Goal: Transaction & Acquisition: Purchase product/service

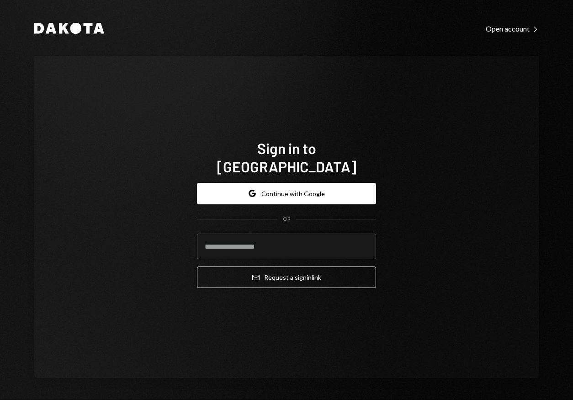
type input "**********"
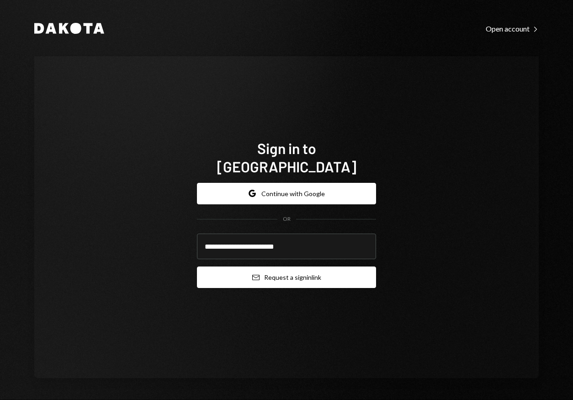
drag, startPoint x: 286, startPoint y: 265, endPoint x: 294, endPoint y: 261, distance: 8.6
click at [286, 266] on button "Email Request a sign in link" at bounding box center [286, 276] width 179 height 21
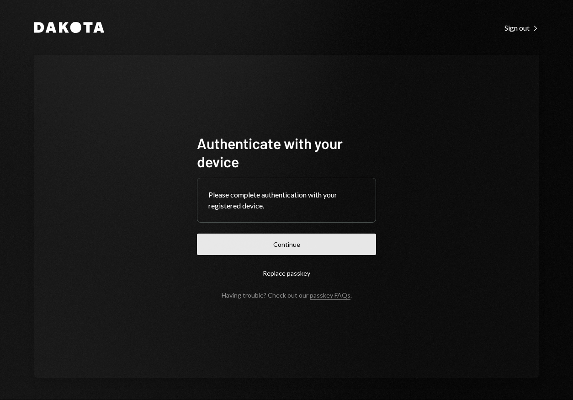
click at [307, 239] on button "Continue" at bounding box center [286, 243] width 179 height 21
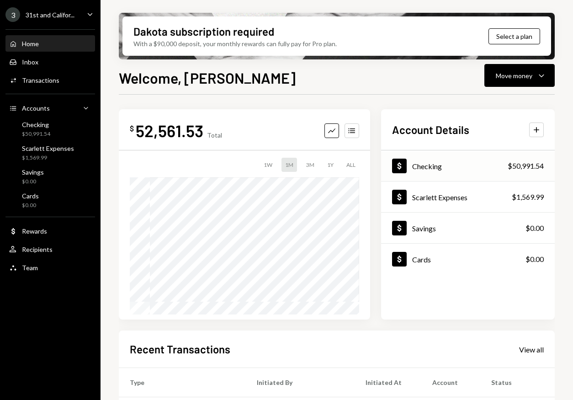
click at [422, 167] on div "Checking" at bounding box center [427, 166] width 30 height 9
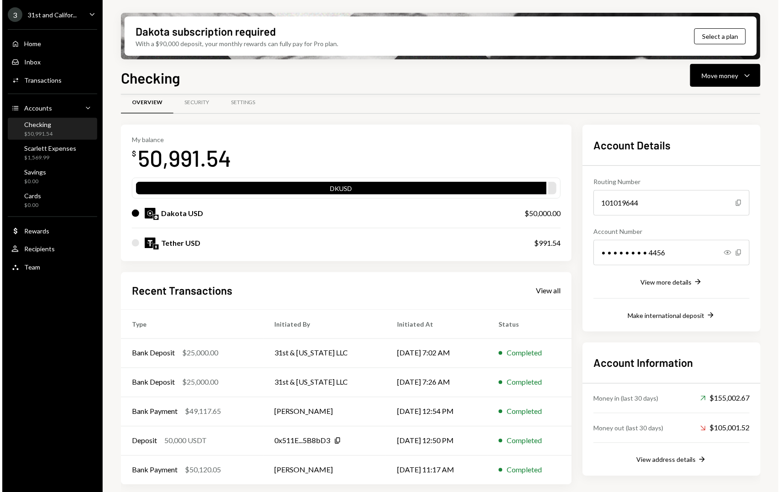
scroll to position [13, 0]
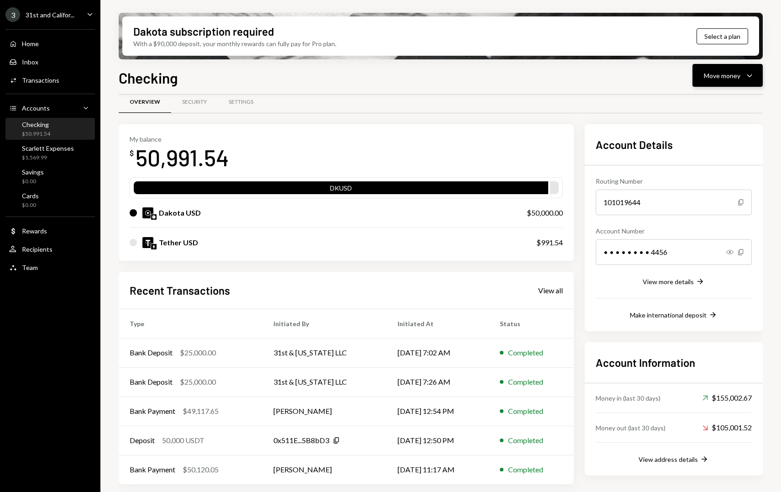
click at [572, 79] on div "Move money Caret Down" at bounding box center [727, 75] width 47 height 11
click at [572, 96] on div "Withdraw Send" at bounding box center [713, 103] width 91 height 21
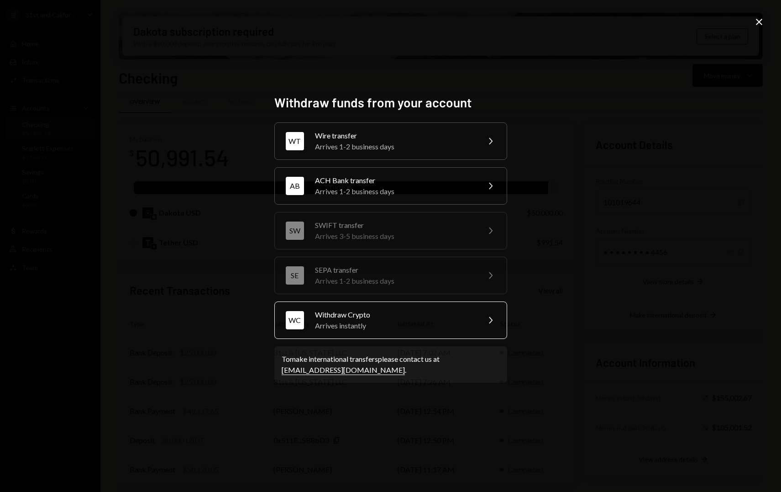
click at [443, 317] on div "Withdraw Crypto" at bounding box center [394, 314] width 159 height 11
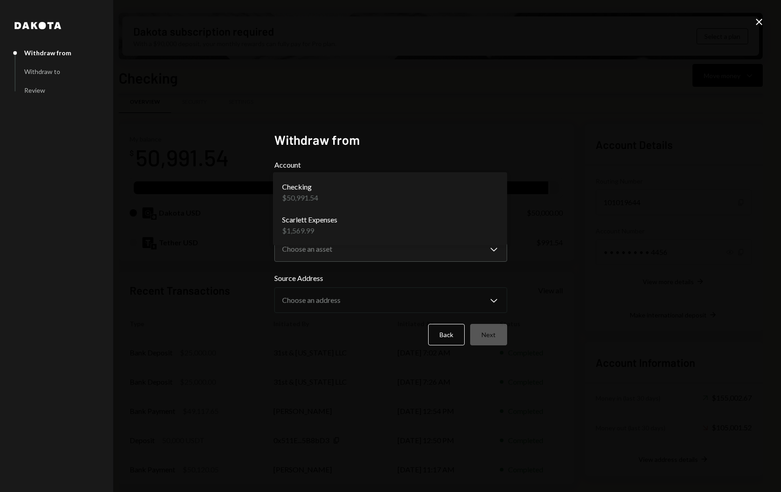
click at [455, 197] on body "3 31st and Califor... Caret Down Home Home Inbox Inbox Activities Transactions …" at bounding box center [390, 246] width 781 height 492
click at [395, 254] on body "3 31st and Califor... Caret Down Home Home Inbox Inbox Activities Transactions …" at bounding box center [390, 246] width 781 height 492
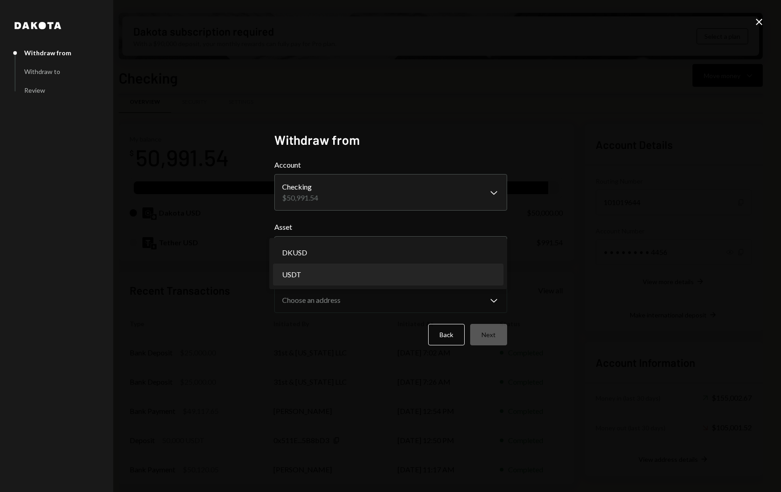
select select "****"
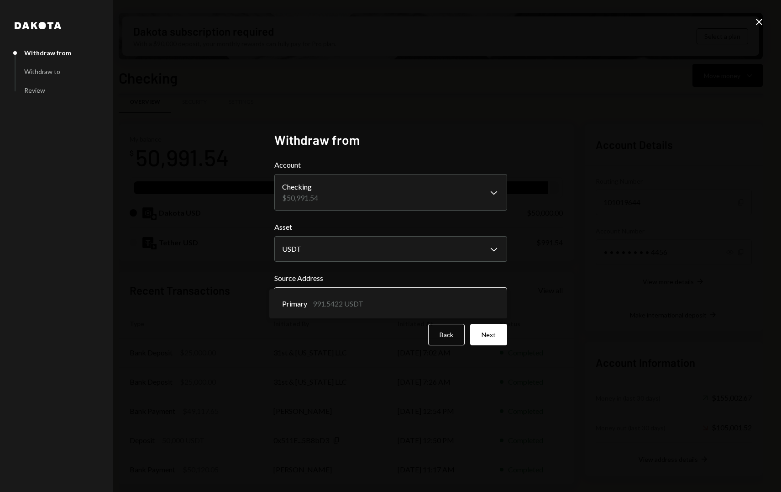
click at [442, 300] on body "3 31st and Califor... Caret Down Home Home Inbox Inbox Activities Transactions …" at bounding box center [390, 246] width 781 height 492
click at [535, 286] on div "**********" at bounding box center [390, 246] width 781 height 492
click at [475, 296] on body "3 31st and Califor... Caret Down Home Home Inbox Inbox Activities Transactions …" at bounding box center [390, 246] width 781 height 492
click at [522, 288] on div "**********" at bounding box center [390, 246] width 781 height 492
click at [479, 296] on body "3 31st and Califor... Caret Down Home Home Inbox Inbox Activities Transactions …" at bounding box center [390, 246] width 781 height 492
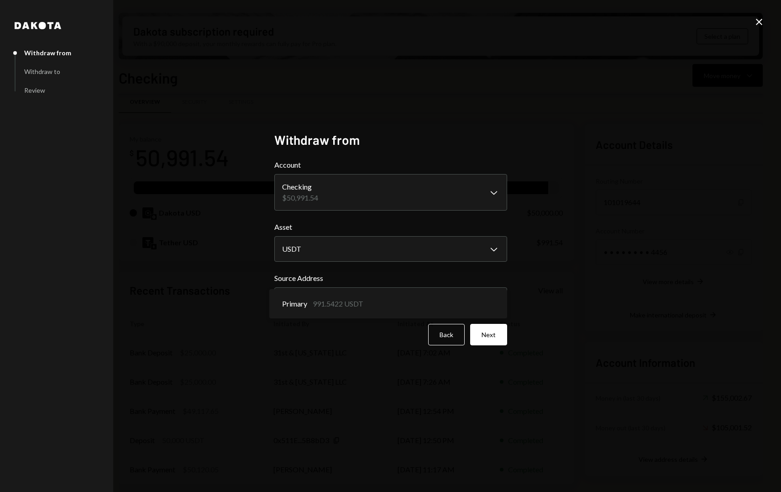
click at [531, 284] on div "**********" at bounding box center [390, 246] width 781 height 492
click at [493, 330] on button "Next" at bounding box center [488, 334] width 37 height 21
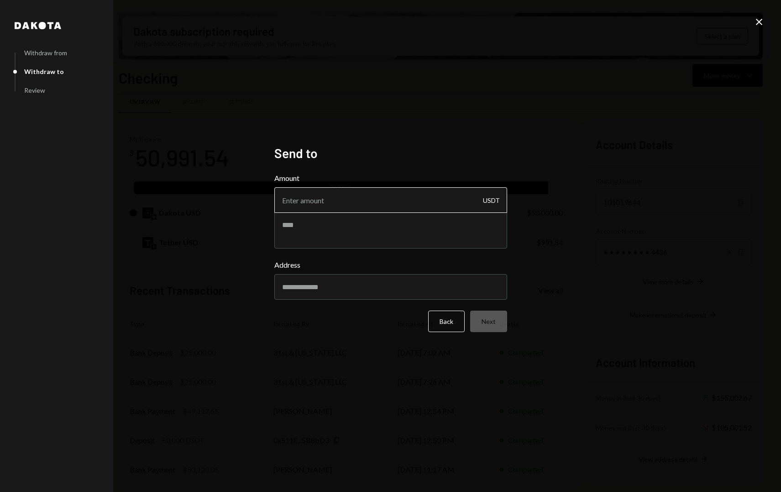
click at [396, 204] on input "Amount" at bounding box center [390, 200] width 233 height 26
type input "50000"
click at [395, 278] on form "Amount 50000 USDT Address Back Next" at bounding box center [390, 252] width 233 height 159
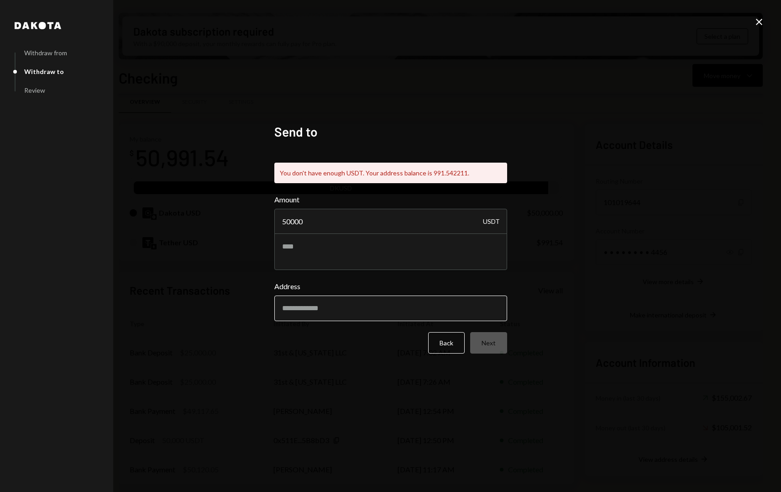
click at [377, 301] on input "Address" at bounding box center [390, 308] width 233 height 26
click at [453, 348] on button "Back" at bounding box center [446, 342] width 37 height 21
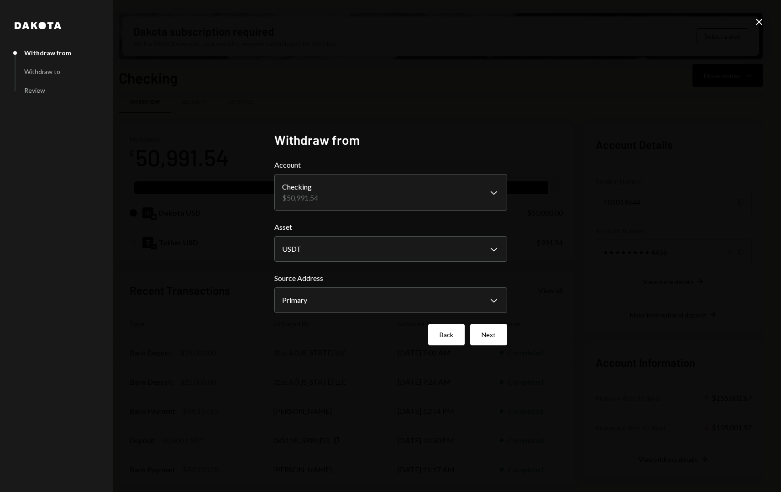
click at [449, 336] on button "Back" at bounding box center [446, 334] width 37 height 21
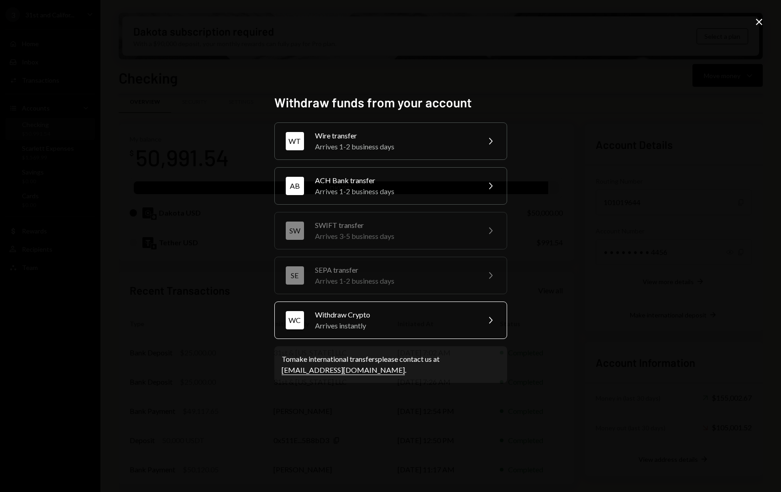
click at [446, 332] on div "WC Withdraw Crypto Arrives instantly Chevron Right" at bounding box center [390, 319] width 233 height 37
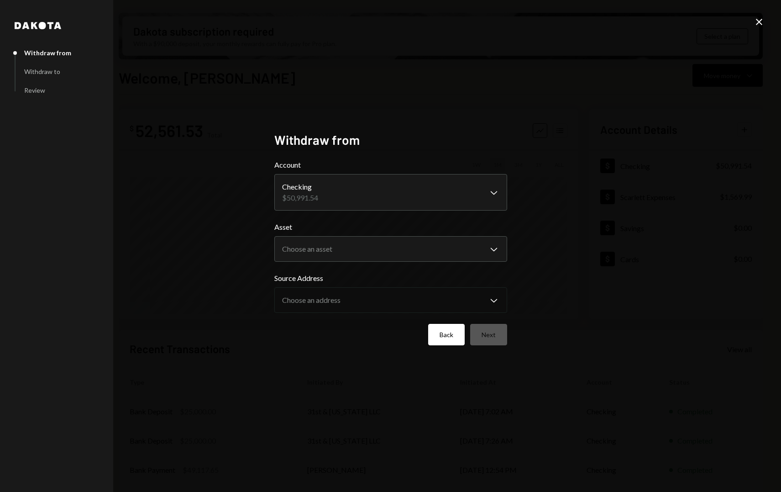
click at [446, 334] on button "Back" at bounding box center [446, 334] width 37 height 21
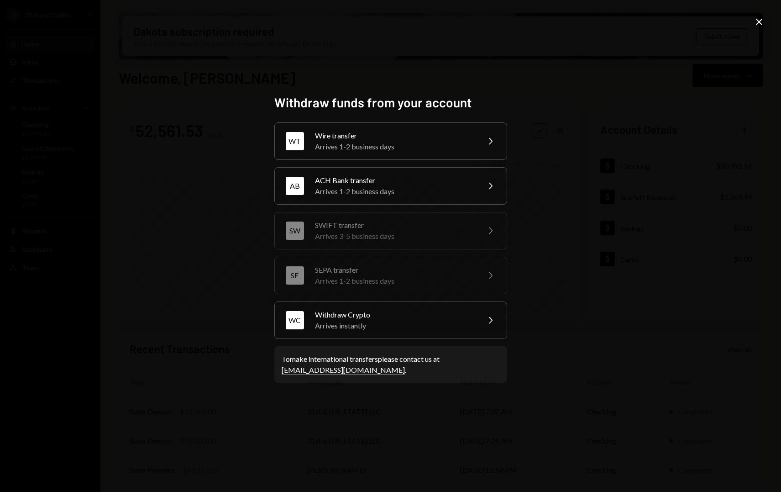
click at [572, 25] on icon at bounding box center [759, 22] width 6 height 6
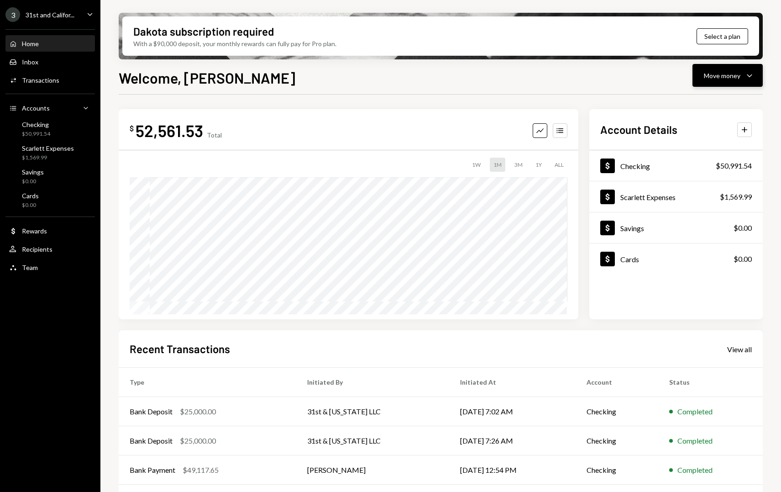
click at [572, 74] on div "Move money" at bounding box center [722, 76] width 37 height 10
click at [572, 174] on div "Swap stablecoins" at bounding box center [720, 173] width 67 height 10
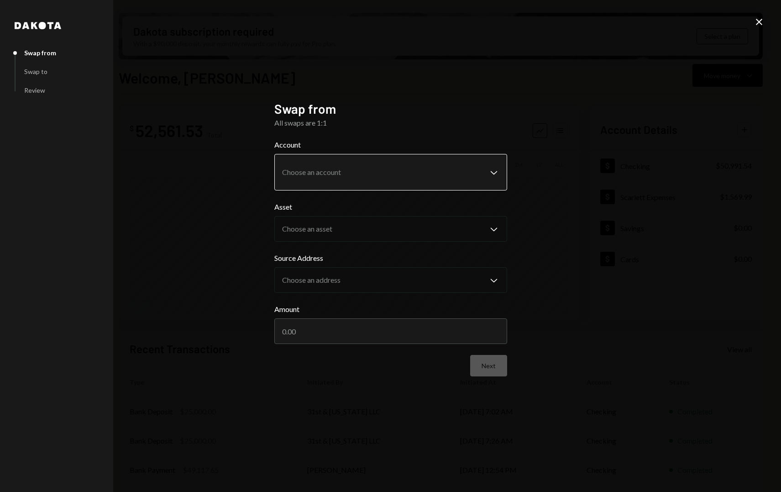
click at [474, 164] on body "3 31st and Califor... Caret Down Home Home Inbox Inbox Activities Transactions …" at bounding box center [390, 246] width 781 height 492
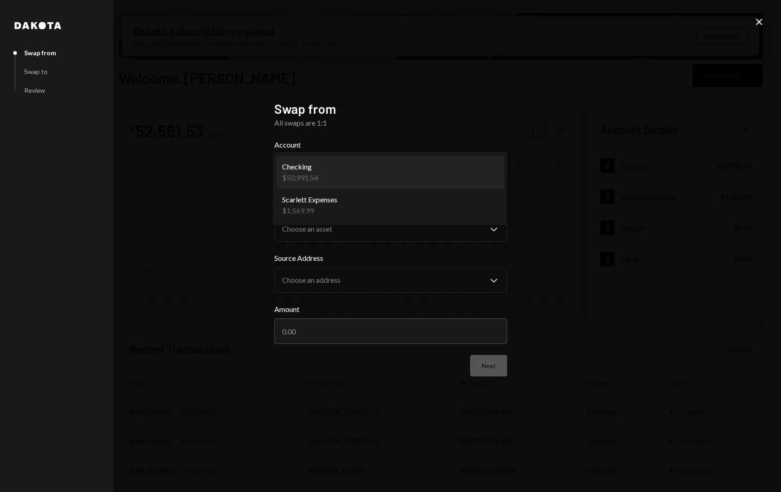
select select "**********"
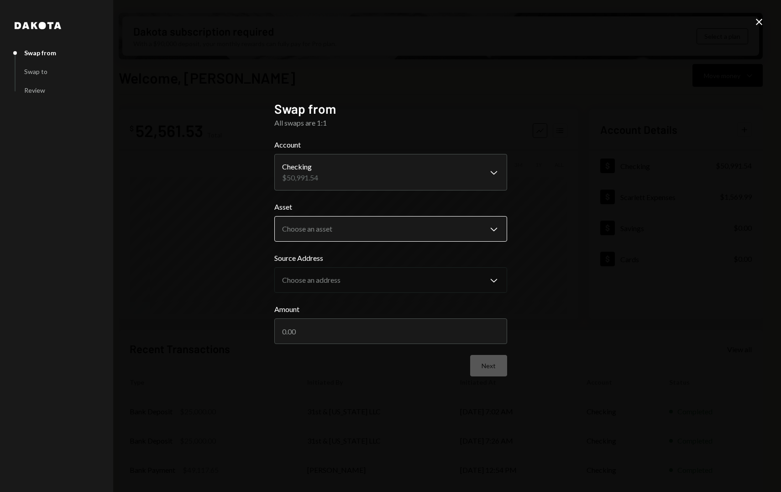
click at [435, 231] on body "3 31st and Califor... Caret Down Home Home Inbox Inbox Activities Transactions …" at bounding box center [390, 246] width 781 height 492
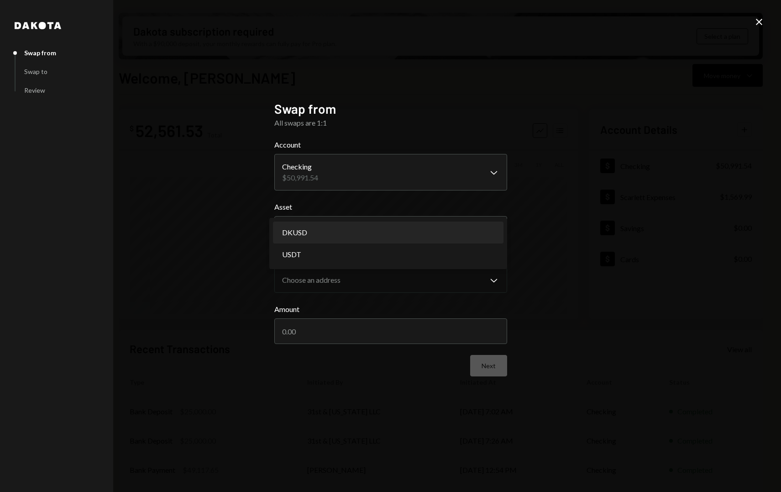
select select "*****"
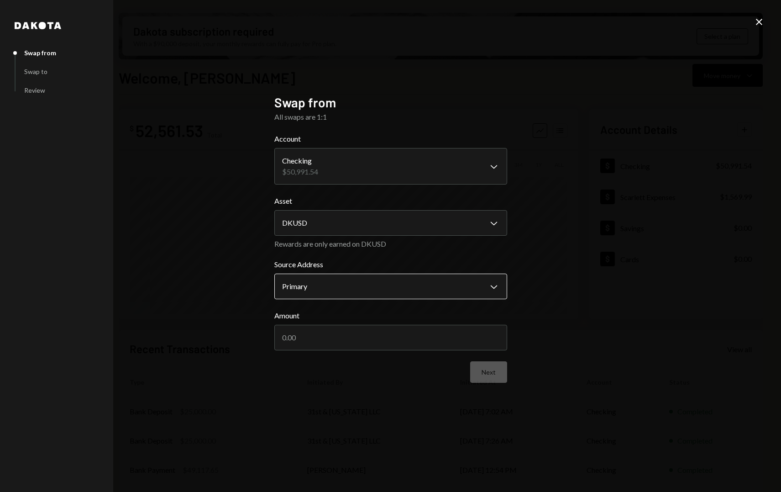
click at [439, 288] on body "3 31st and Califor... Caret Down Home Home Inbox Inbox Activities Transactions …" at bounding box center [390, 246] width 781 height 492
drag, startPoint x: 531, startPoint y: 272, endPoint x: 520, endPoint y: 279, distance: 13.3
click at [531, 272] on div "**********" at bounding box center [390, 246] width 781 height 492
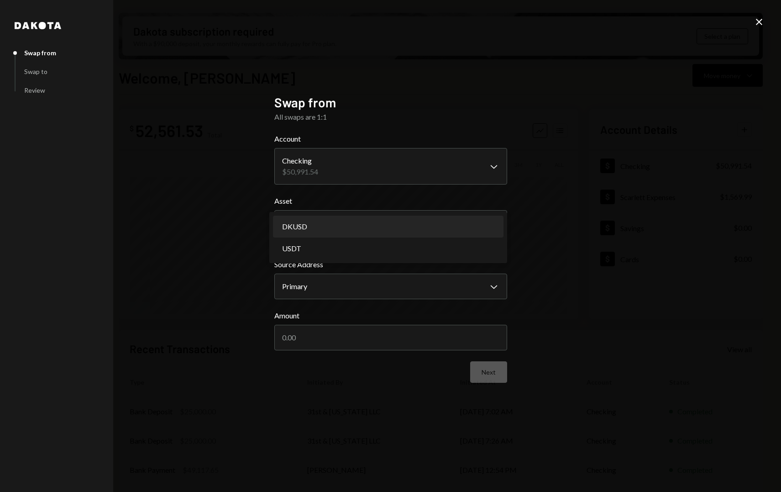
click at [439, 221] on body "3 31st and Califor... Caret Down Home Home Inbox Inbox Activities Transactions …" at bounding box center [390, 246] width 781 height 492
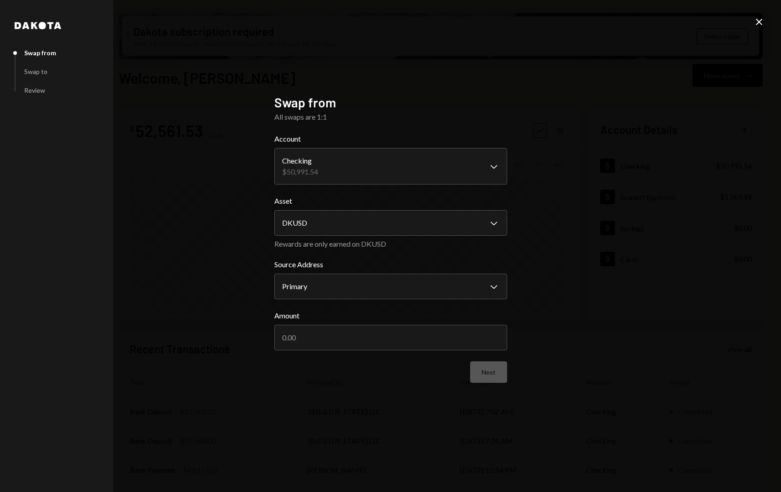
drag, startPoint x: 586, startPoint y: 225, endPoint x: 566, endPoint y: 231, distance: 21.0
click at [572, 225] on div "**********" at bounding box center [390, 246] width 781 height 492
click at [478, 348] on input "Amount" at bounding box center [390, 338] width 233 height 26
type input "50000"
click at [495, 376] on button "Next" at bounding box center [488, 371] width 37 height 21
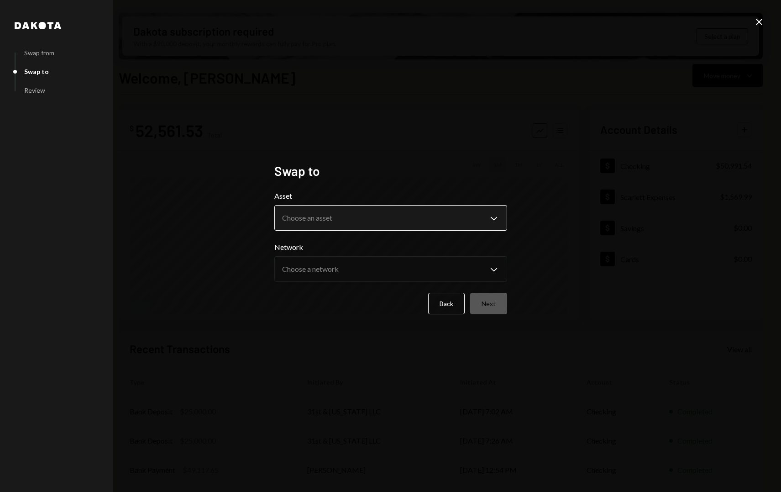
click at [457, 224] on body "3 31st and Califor... Caret Down Home Home Inbox Inbox Activities Transactions …" at bounding box center [390, 246] width 781 height 492
select select "****"
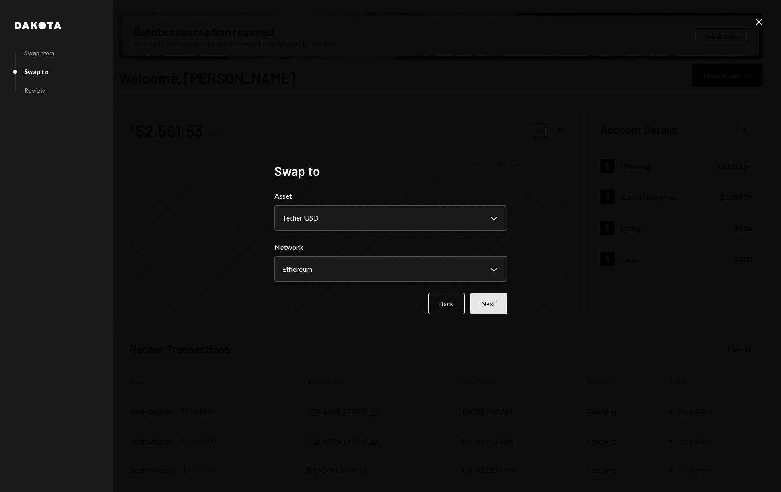
click at [497, 306] on button "Next" at bounding box center [488, 303] width 37 height 21
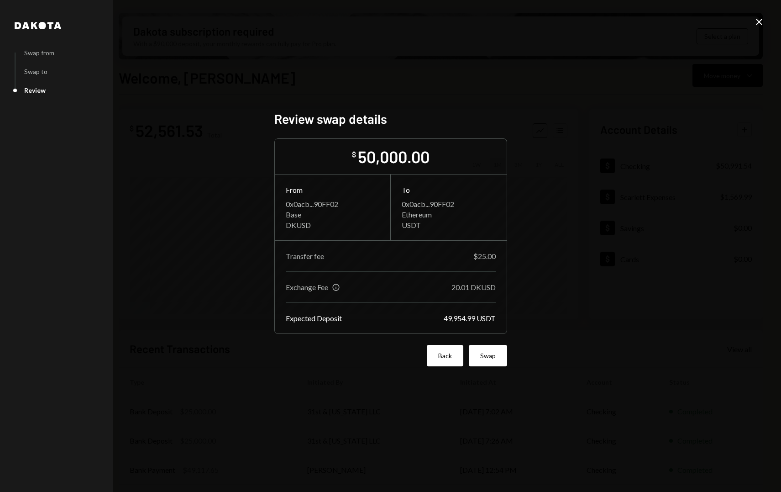
click at [439, 353] on button "Back" at bounding box center [445, 355] width 37 height 21
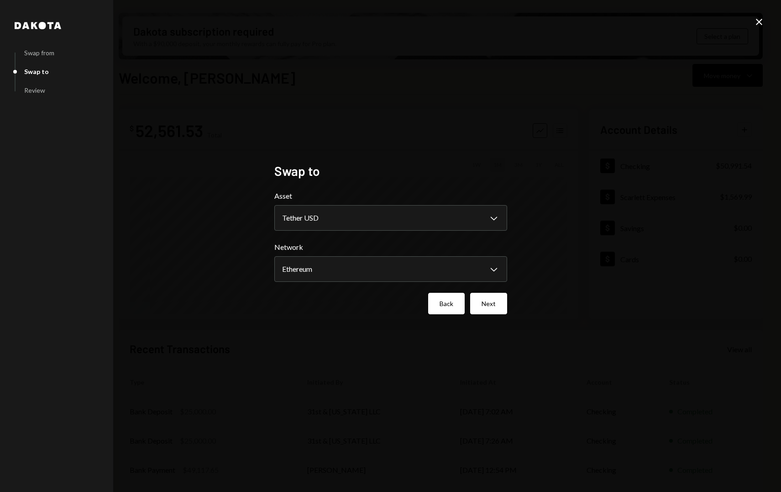
click at [443, 307] on button "Back" at bounding box center [446, 303] width 37 height 21
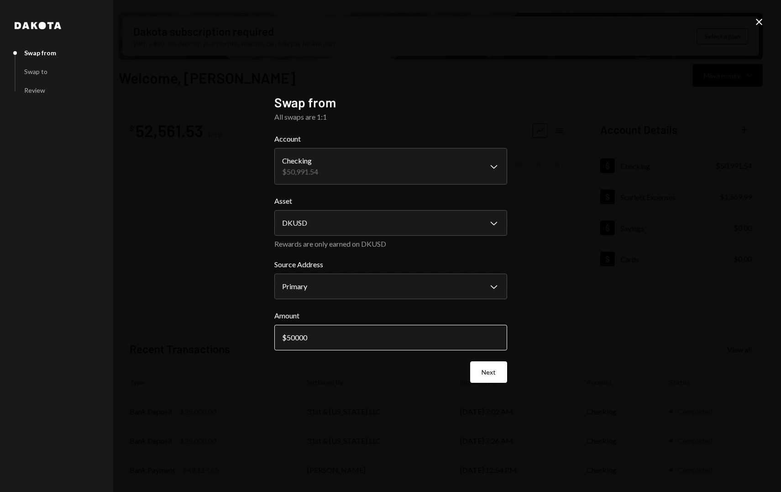
click at [291, 339] on input "50000" at bounding box center [390, 338] width 233 height 26
click at [505, 384] on div "**********" at bounding box center [390, 246] width 233 height 303
click at [502, 380] on button "Next" at bounding box center [488, 371] width 37 height 21
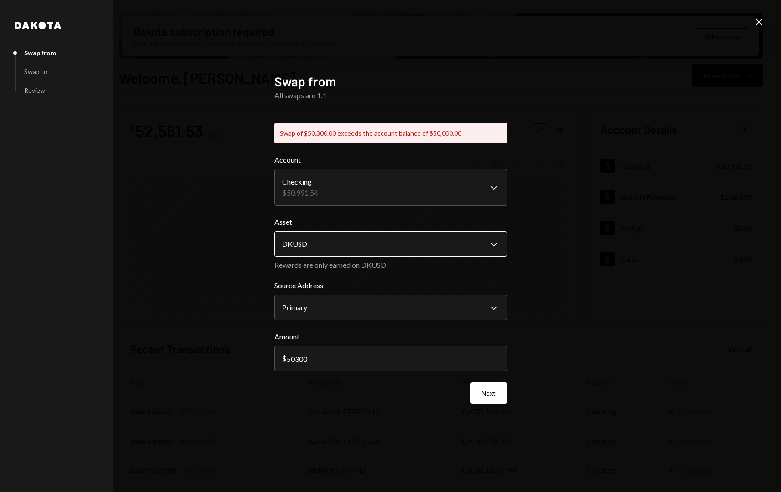
drag, startPoint x: 491, startPoint y: 396, endPoint x: 381, endPoint y: 235, distance: 195.1
click at [383, 242] on form "**********" at bounding box center [390, 278] width 233 height 249
click at [302, 361] on input "50300" at bounding box center [390, 359] width 233 height 26
type input "50000"
click at [502, 392] on button "Next" at bounding box center [488, 392] width 37 height 21
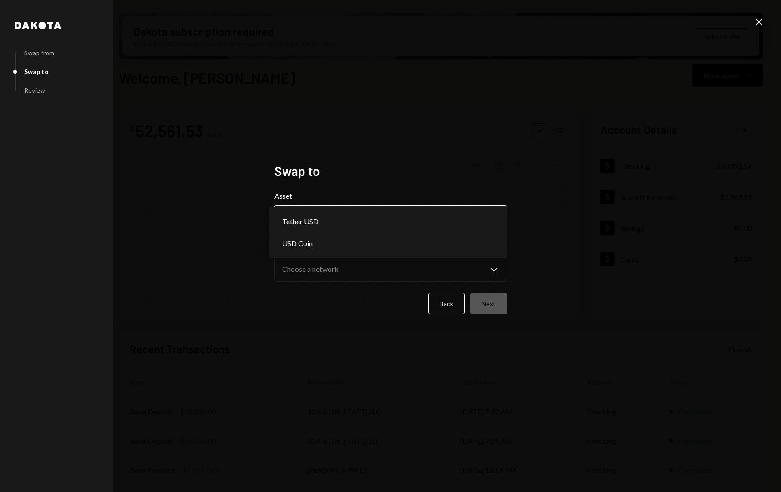
click at [420, 216] on body "3 31st and Califor... Caret Down Home Home Inbox Inbox Activities Transactions …" at bounding box center [390, 246] width 781 height 492
select select "****"
click at [391, 210] on body "3 31st and Califor... Caret Down Home Home Inbox Inbox Activities Transactions …" at bounding box center [390, 246] width 781 height 492
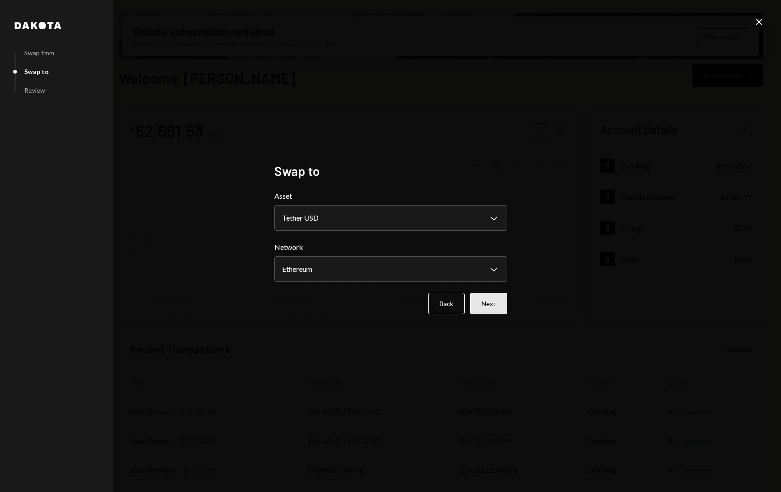
click at [499, 300] on button "Next" at bounding box center [488, 303] width 37 height 21
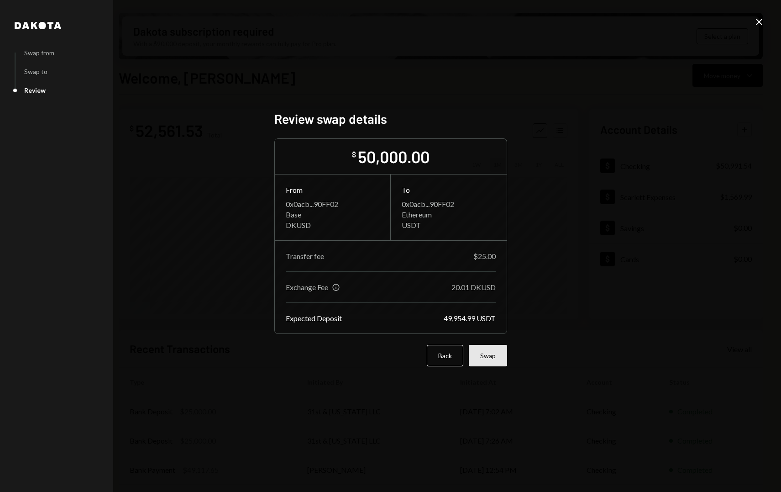
click at [496, 354] on button "Swap" at bounding box center [488, 355] width 38 height 21
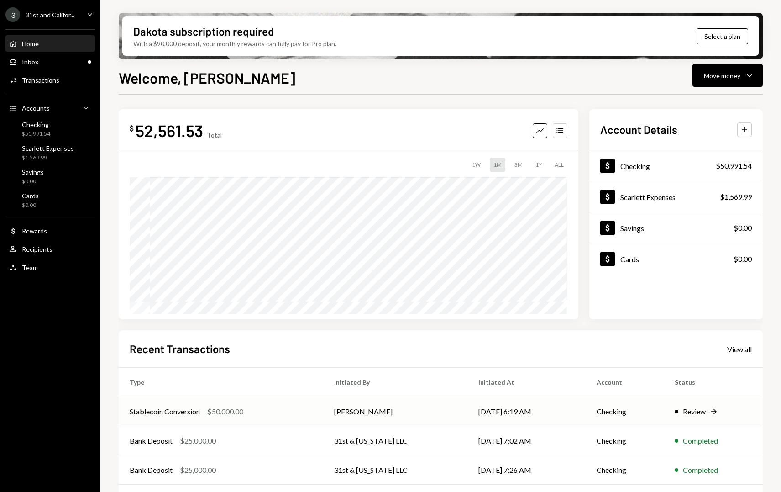
click at [479, 399] on td "[DATE] 6:19 AM" at bounding box center [527, 411] width 119 height 29
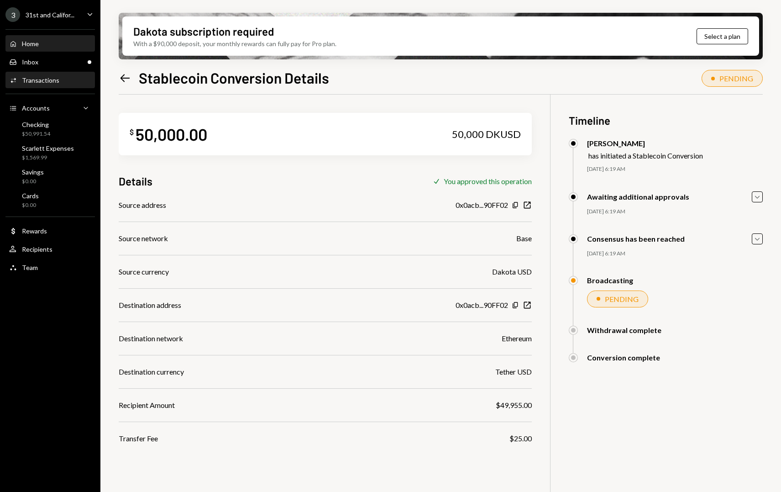
click at [46, 38] on div "Home Home" at bounding box center [50, 44] width 82 height 16
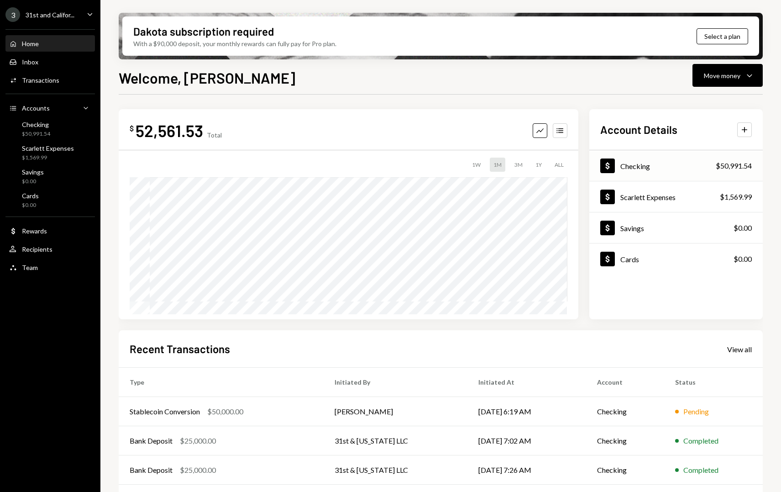
click at [572, 169] on div "Dollar Checking $50,991.54" at bounding box center [677, 166] width 174 height 30
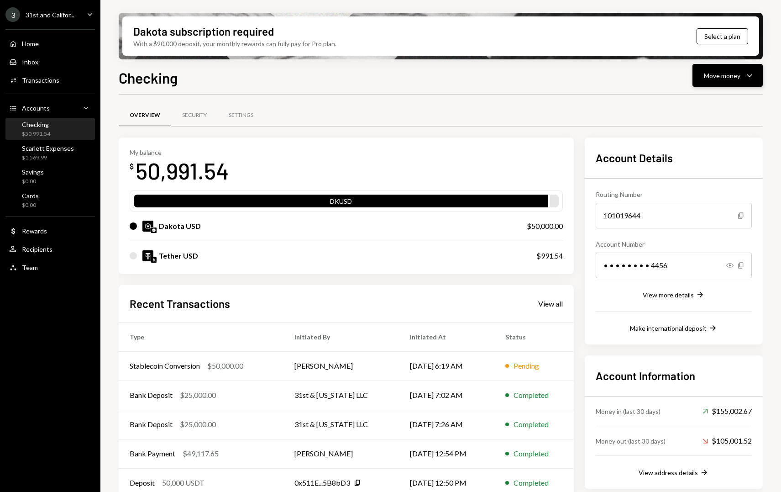
click at [572, 79] on div "Move money" at bounding box center [722, 76] width 37 height 10
click at [572, 104] on div "Send" at bounding box center [720, 103] width 67 height 10
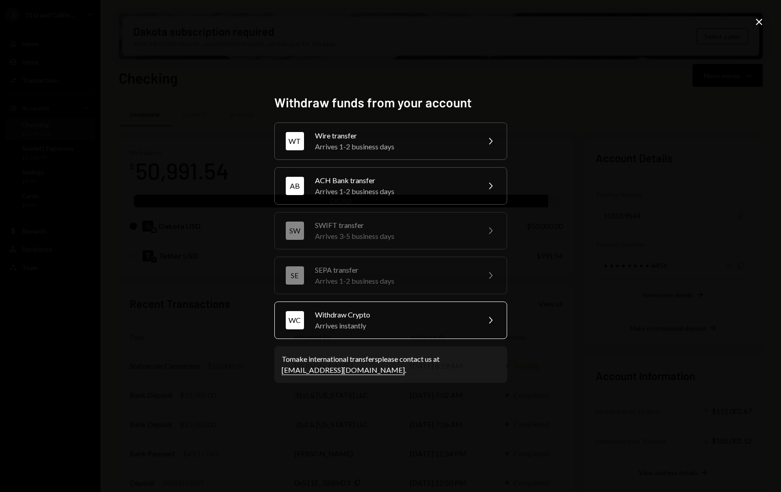
click at [342, 311] on div "Withdraw Crypto" at bounding box center [394, 314] width 159 height 11
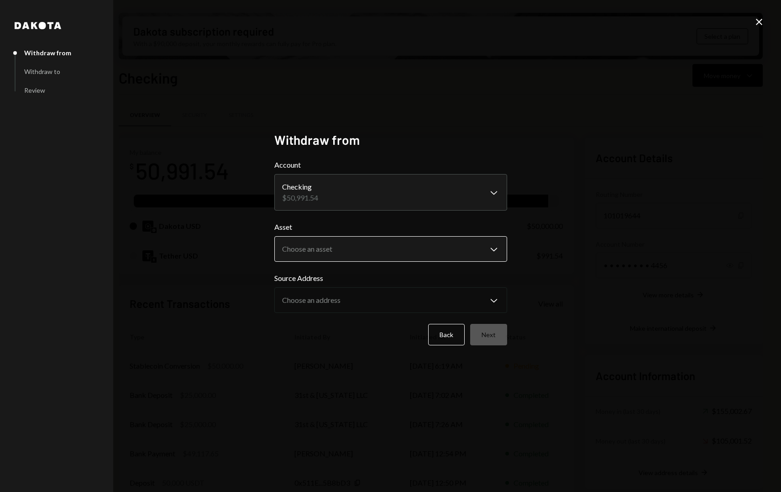
click at [330, 251] on body "3 31st and Califor... Caret Down Home Home Inbox Inbox Activities Transactions …" at bounding box center [390, 246] width 781 height 492
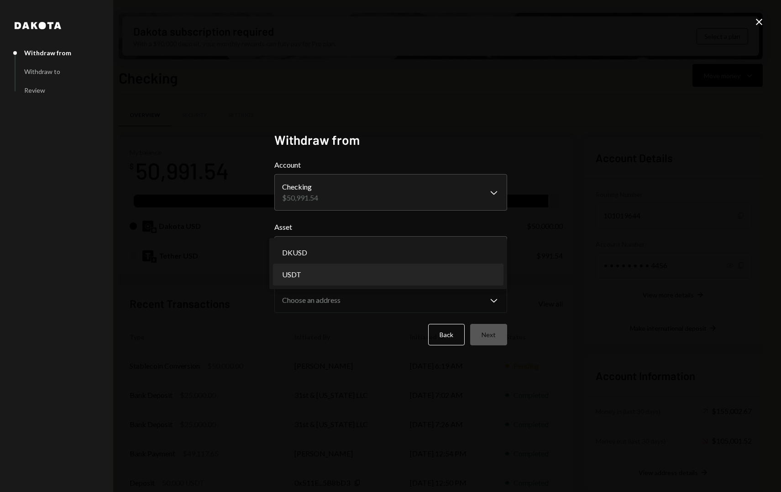
select select "****"
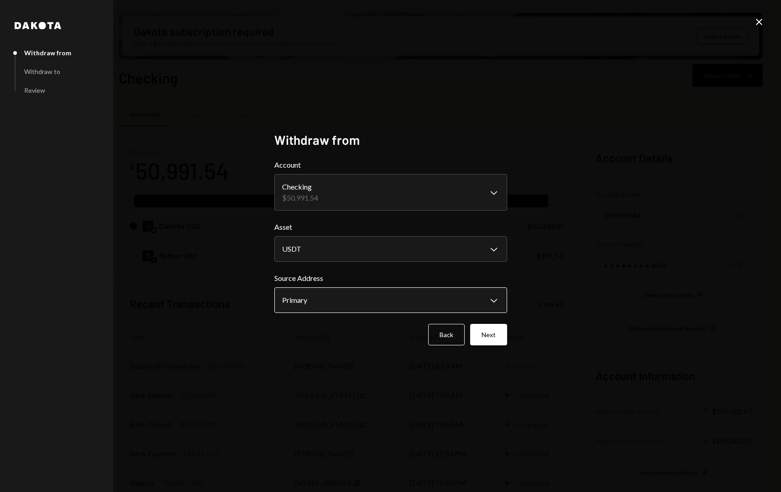
click at [344, 294] on body "3 31st and Califor... Caret Down Home Home Inbox Inbox Activities Transactions …" at bounding box center [390, 246] width 781 height 492
click at [542, 290] on div "**********" at bounding box center [390, 246] width 781 height 492
click at [489, 331] on button "Next" at bounding box center [488, 334] width 37 height 21
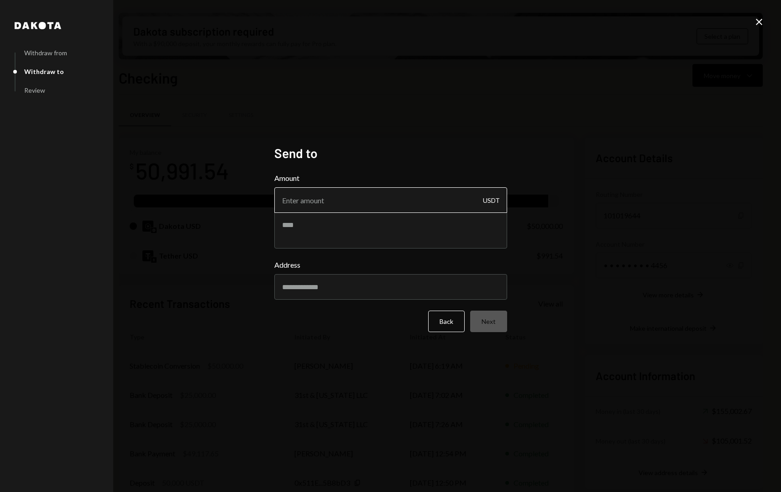
click at [367, 197] on input "Amount" at bounding box center [390, 200] width 233 height 26
type input "10"
click at [317, 298] on input "Address" at bounding box center [390, 287] width 233 height 26
paste input "**********"
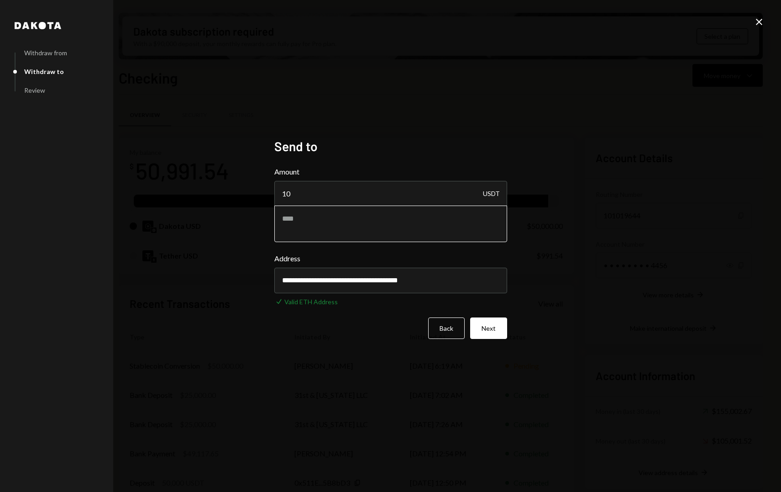
type input "**********"
click at [322, 222] on textarea at bounding box center [390, 224] width 233 height 37
type textarea "**********"
click at [480, 326] on button "Next" at bounding box center [488, 327] width 37 height 21
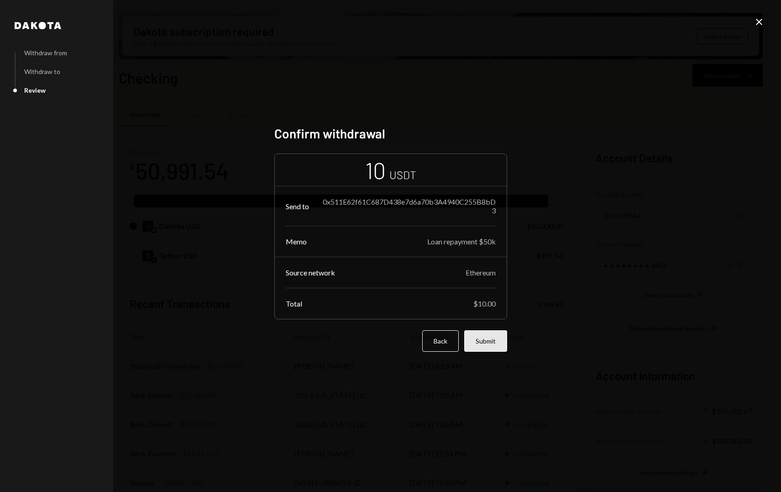
click at [491, 349] on button "Submit" at bounding box center [485, 340] width 43 height 21
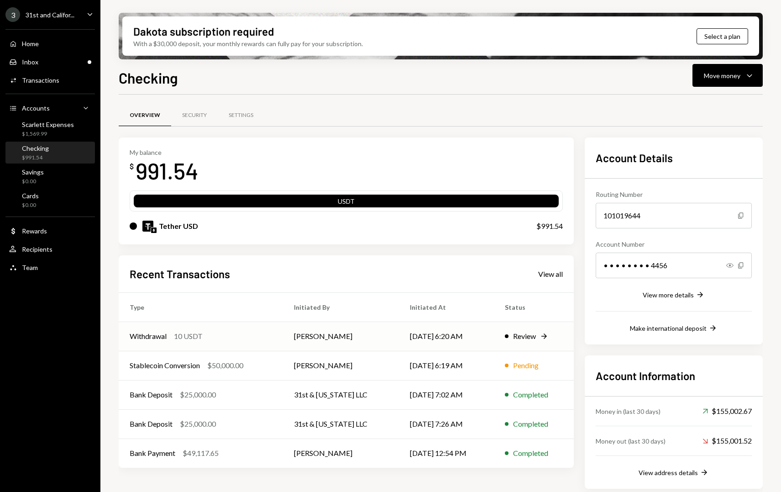
click at [536, 338] on div "Review" at bounding box center [524, 336] width 23 height 11
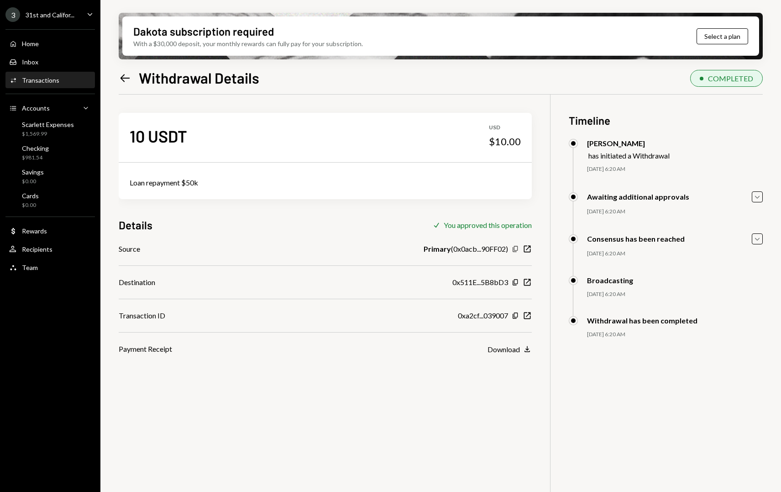
click at [514, 248] on icon "button" at bounding box center [515, 249] width 5 height 6
click at [519, 282] on div "Copy New Window" at bounding box center [522, 282] width 20 height 9
click at [517, 282] on icon "Copy" at bounding box center [515, 282] width 7 height 7
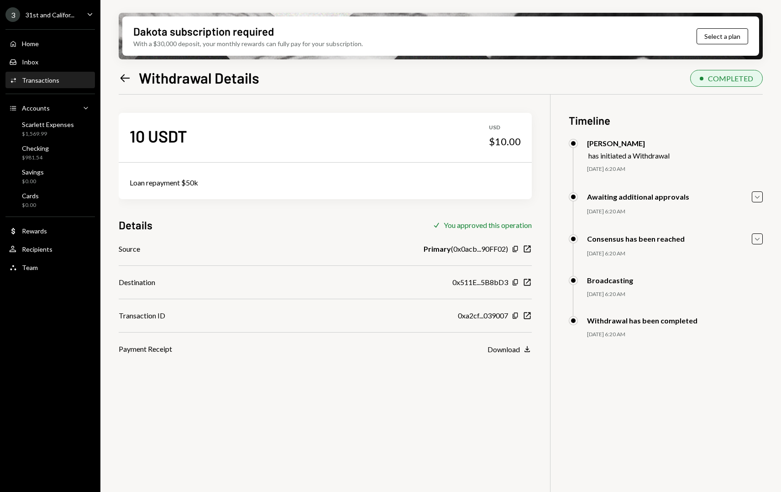
click at [512, 286] on div "0x511E...5B8bD3 Copy New Window" at bounding box center [492, 282] width 79 height 11
click at [512, 285] on icon "Copy" at bounding box center [515, 282] width 7 height 7
click at [57, 130] on div "$1,569.99" at bounding box center [48, 134] width 52 height 8
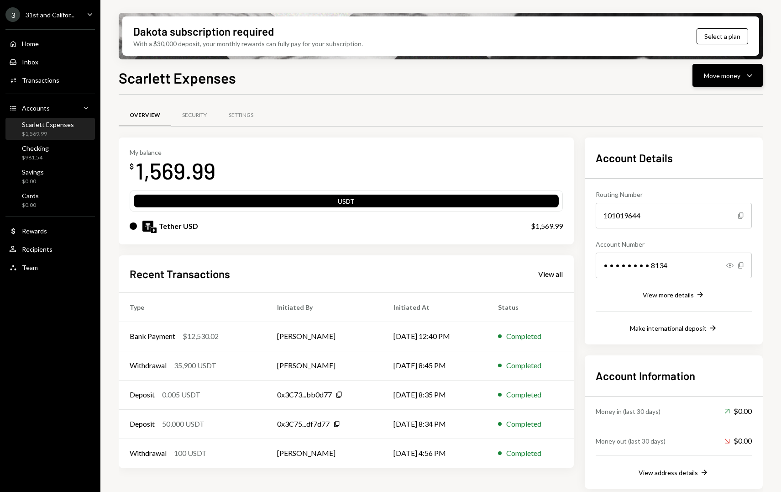
click at [733, 79] on div "Move money" at bounding box center [722, 76] width 37 height 10
click at [704, 97] on div "Withdraw Send" at bounding box center [713, 103] width 91 height 21
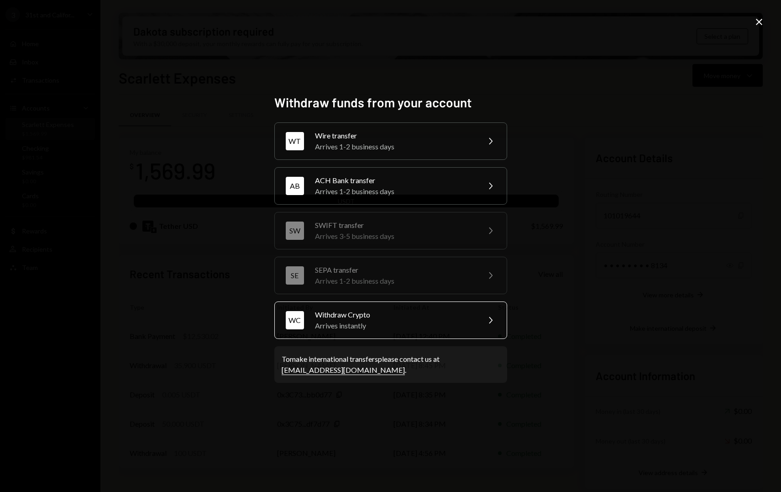
click at [365, 316] on div "Withdraw Crypto" at bounding box center [394, 314] width 159 height 11
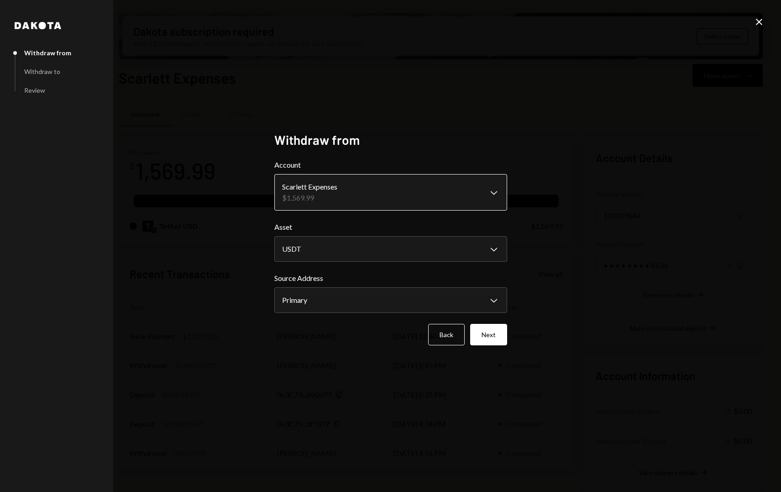
click at [376, 199] on body "3 31st and Califor... Caret Down Home Home Inbox Inbox Activities Transactions …" at bounding box center [390, 246] width 781 height 492
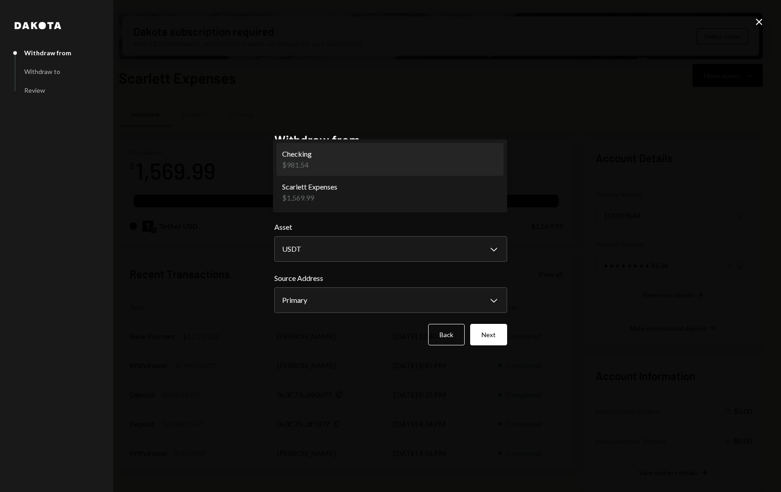
select select "**********"
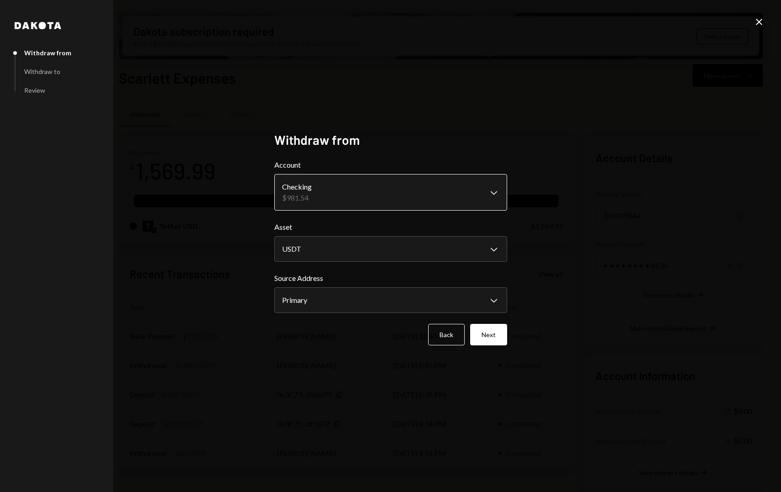
click at [350, 194] on body "3 31st and Califor... Caret Down Home Home Inbox Inbox Activities Transactions …" at bounding box center [390, 246] width 781 height 492
click at [354, 250] on body "3 31st and Califor... Caret Down Home Home Inbox Inbox Activities Transactions …" at bounding box center [390, 246] width 781 height 492
click at [460, 331] on button "Back" at bounding box center [446, 334] width 37 height 21
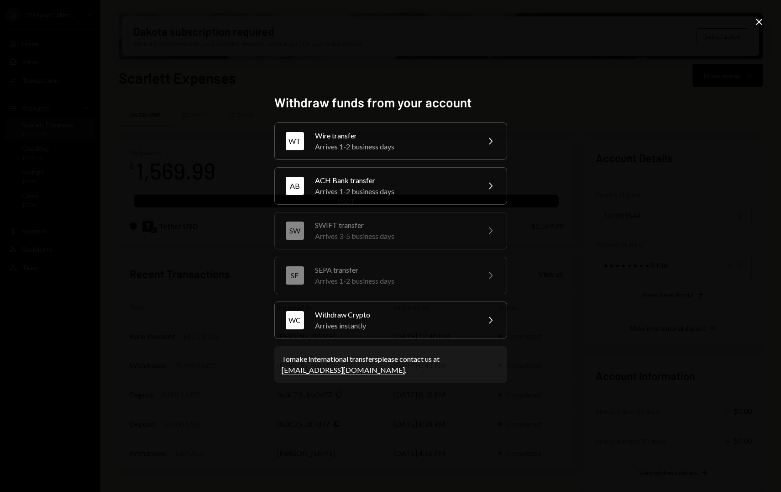
click at [756, 21] on icon "Close" at bounding box center [759, 21] width 11 height 11
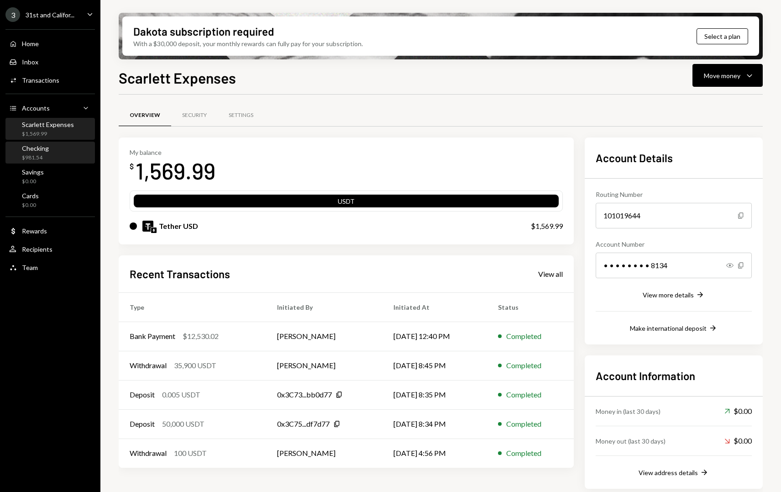
click at [51, 148] on div "Checking $981.54" at bounding box center [50, 152] width 82 height 17
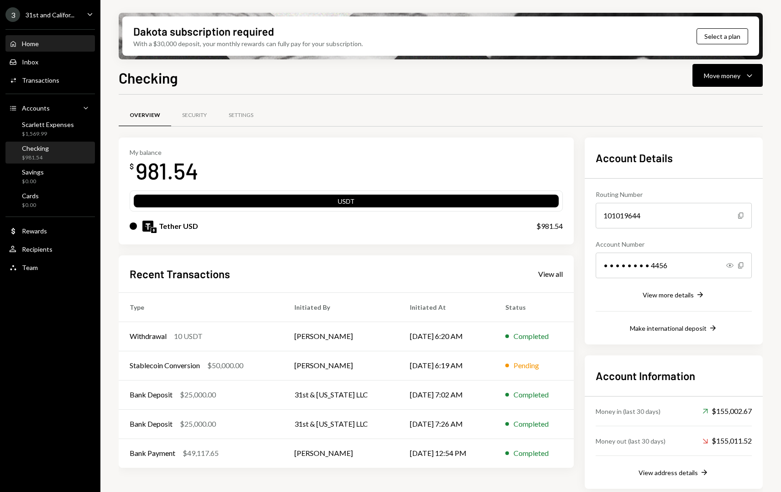
click at [44, 47] on div "Home Home" at bounding box center [50, 44] width 82 height 16
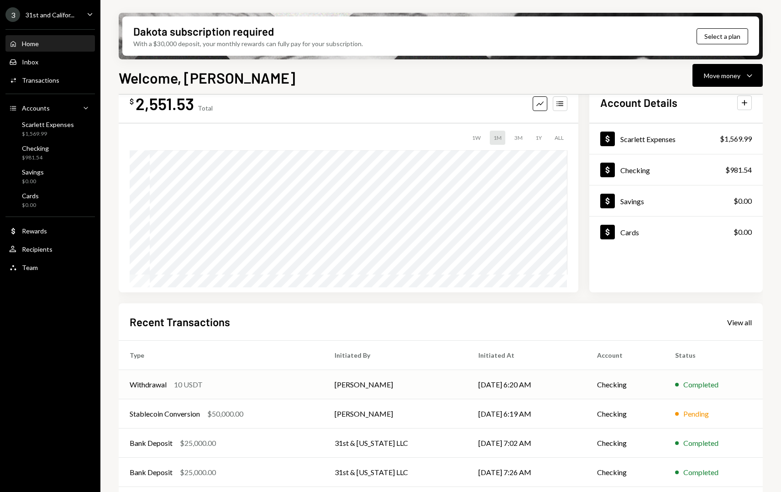
scroll to position [30, 0]
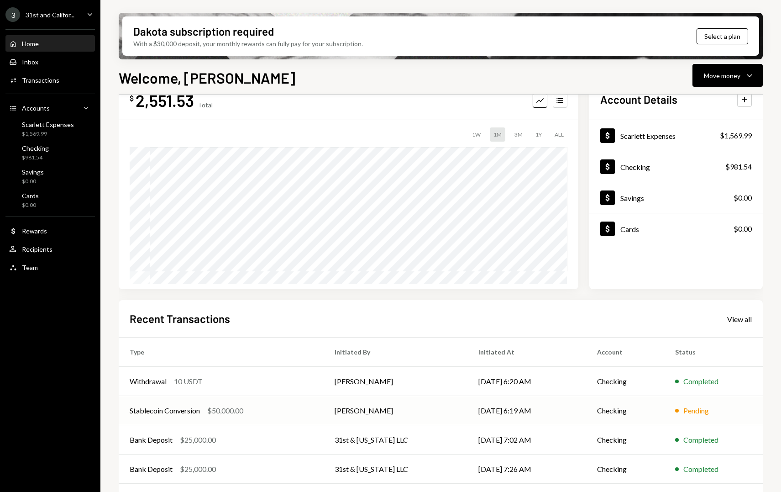
click at [440, 408] on td "[PERSON_NAME]" at bounding box center [396, 410] width 144 height 29
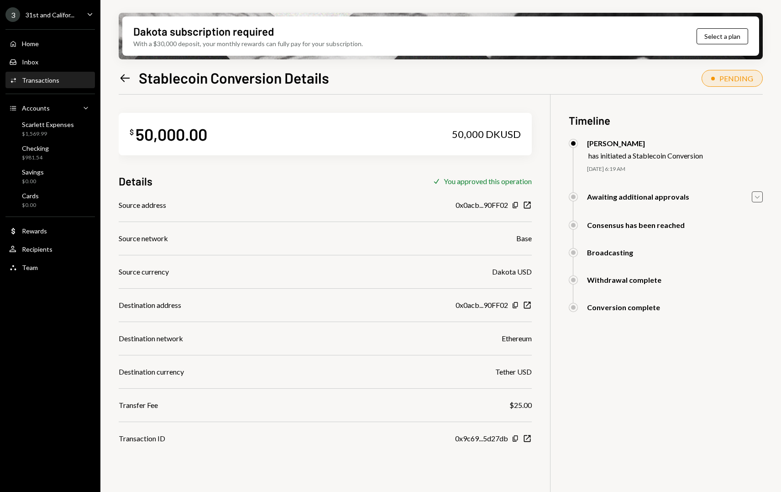
click at [758, 197] on icon "Caret Down" at bounding box center [758, 197] width 10 height 10
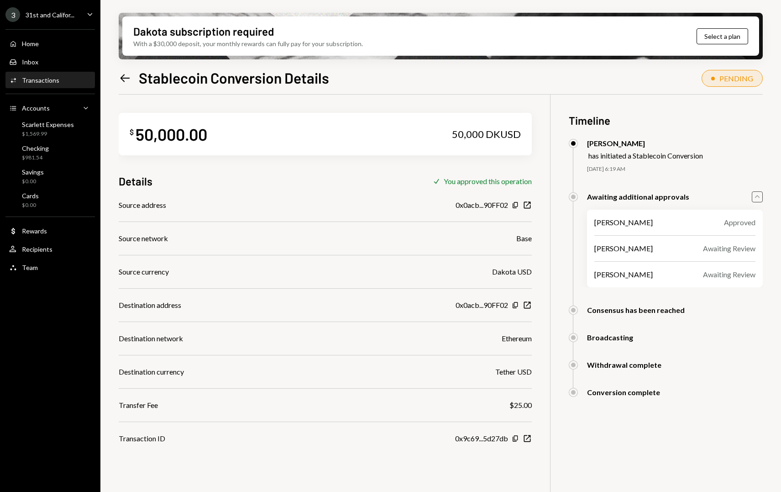
click at [127, 80] on icon "Left Arrow" at bounding box center [125, 78] width 13 height 13
